Goal: Task Accomplishment & Management: Use online tool/utility

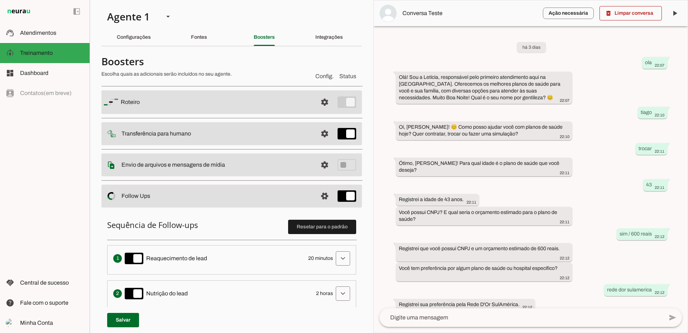
scroll to position [168, 0]
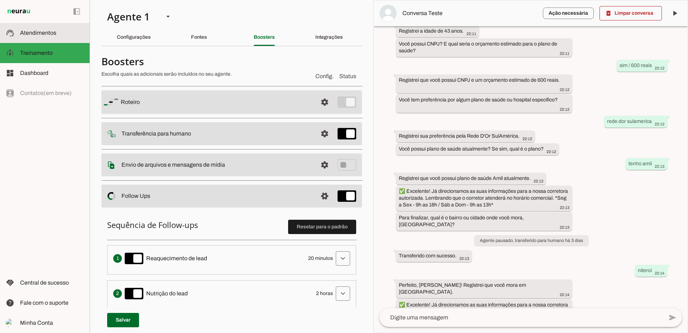
click at [47, 36] on slot at bounding box center [52, 33] width 64 height 9
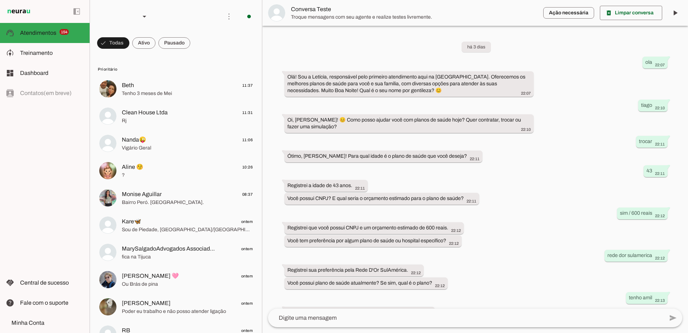
scroll to position [128, 0]
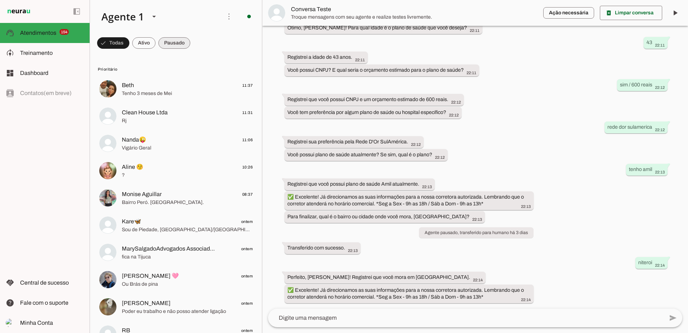
click at [178, 47] on span at bounding box center [174, 42] width 32 height 17
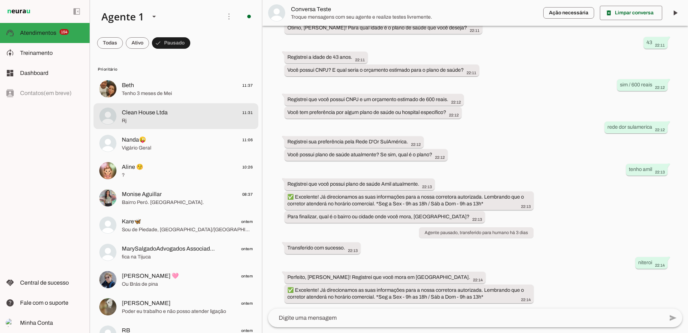
click at [149, 118] on span "Rj" at bounding box center [187, 120] width 131 height 7
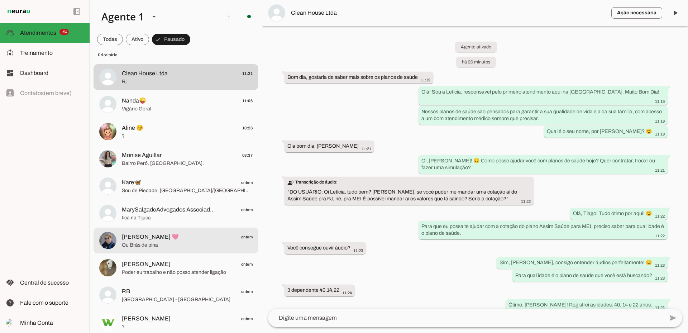
scroll to position [72, 0]
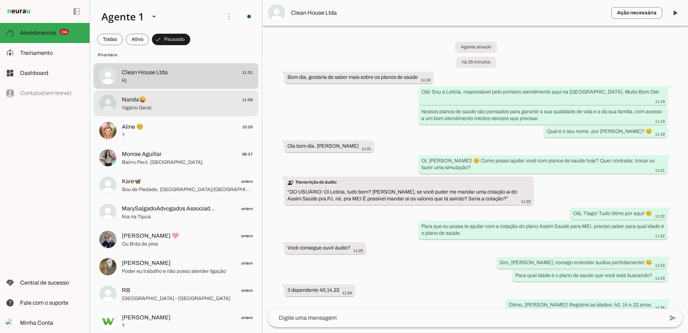
click at [191, 107] on span "Vigário Geral" at bounding box center [187, 107] width 131 height 7
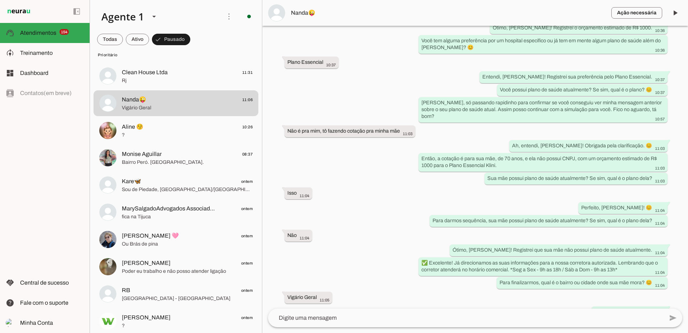
scroll to position [518, 0]
